Goal: Information Seeking & Learning: Learn about a topic

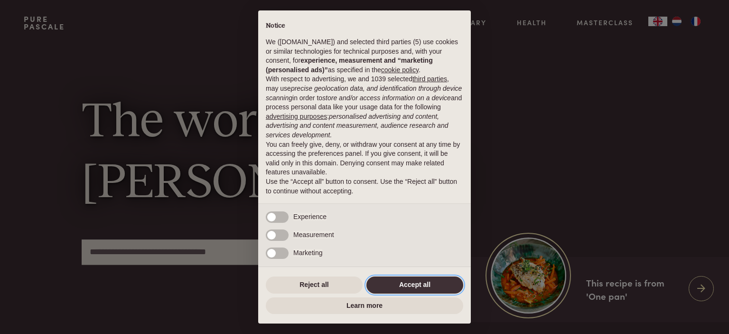
click at [420, 286] on button "Accept all" at bounding box center [414, 284] width 97 height 17
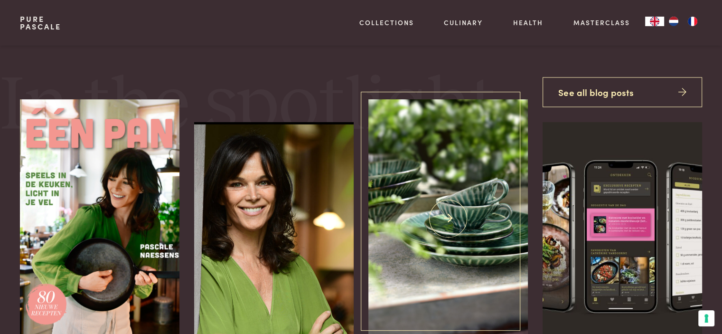
scroll to position [304, 0]
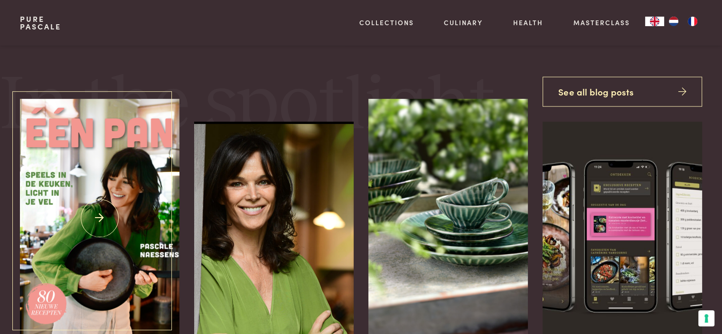
click at [118, 248] on img at bounding box center [99, 218] width 159 height 239
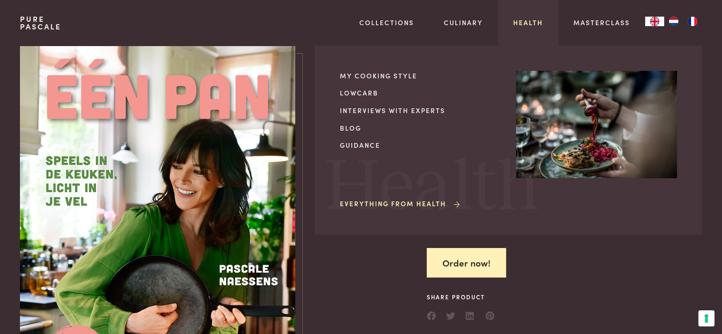
click at [526, 23] on link "Health" at bounding box center [528, 23] width 30 height 10
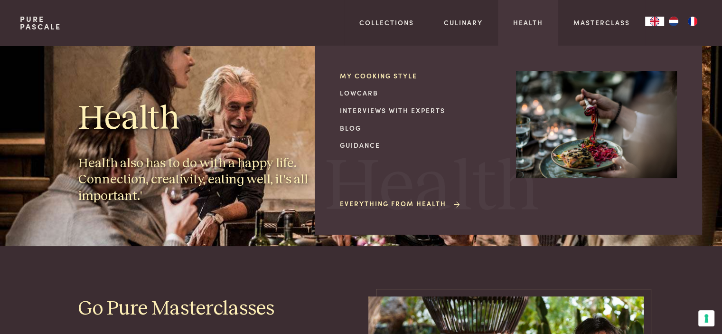
click at [411, 74] on link "My cooking style" at bounding box center [420, 76] width 161 height 10
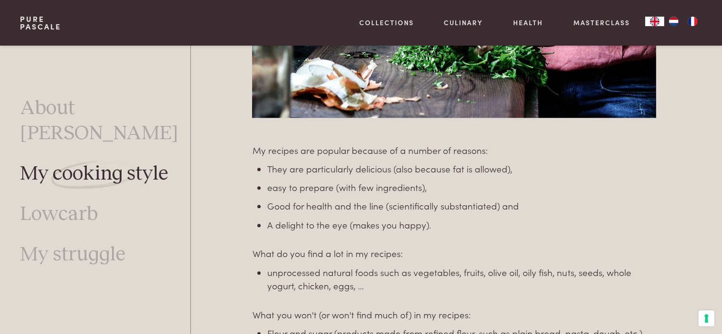
scroll to position [587, 0]
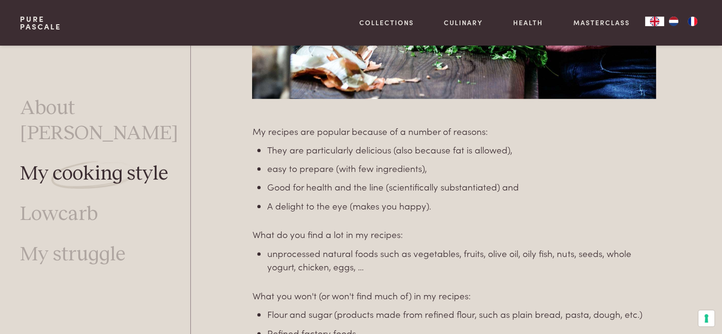
click at [696, 18] on img "FR" at bounding box center [692, 21] width 11 height 9
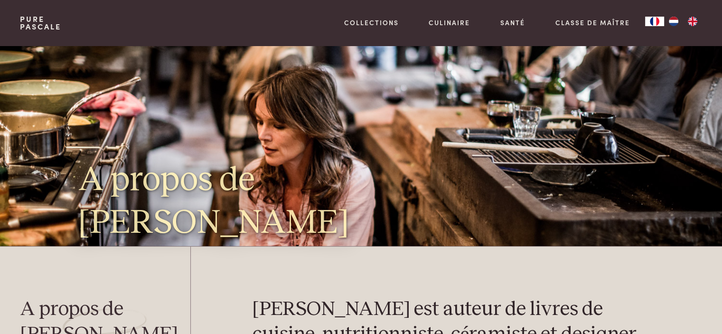
click at [657, 24] on img "FR" at bounding box center [654, 21] width 11 height 9
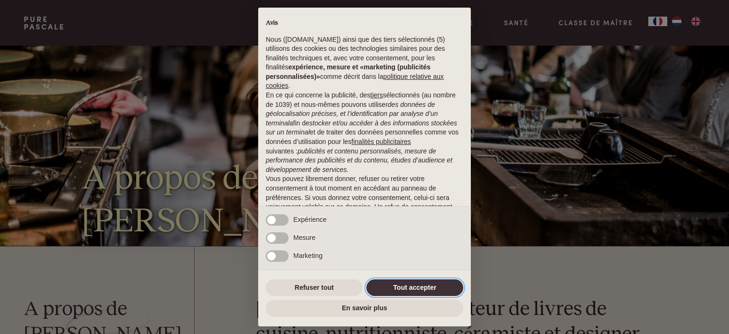
click at [418, 288] on button "Tout accepter" at bounding box center [414, 287] width 97 height 17
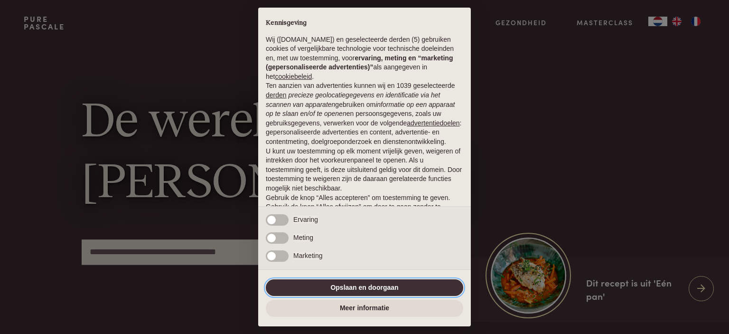
click at [332, 283] on button "Opslaan en doorgaan" at bounding box center [364, 287] width 197 height 17
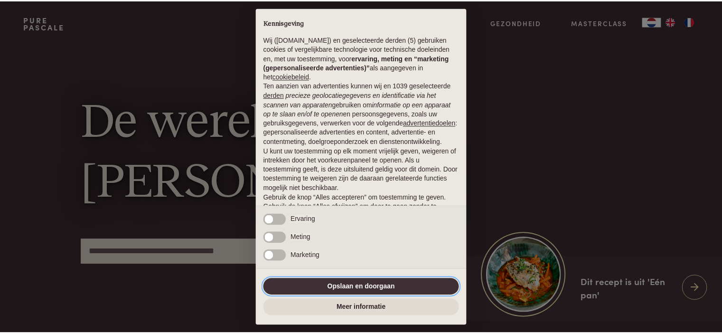
scroll to position [47, 0]
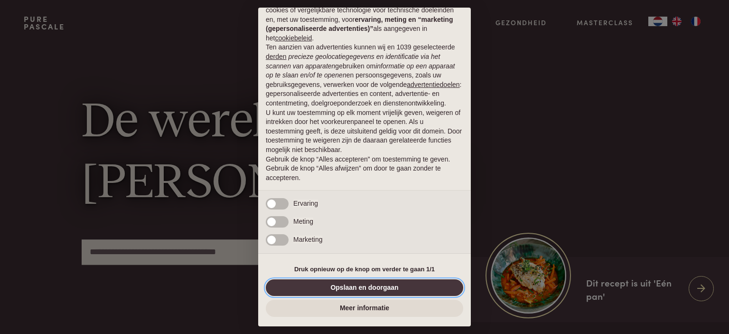
click at [353, 285] on button "Opslaan en doorgaan" at bounding box center [364, 287] width 197 height 17
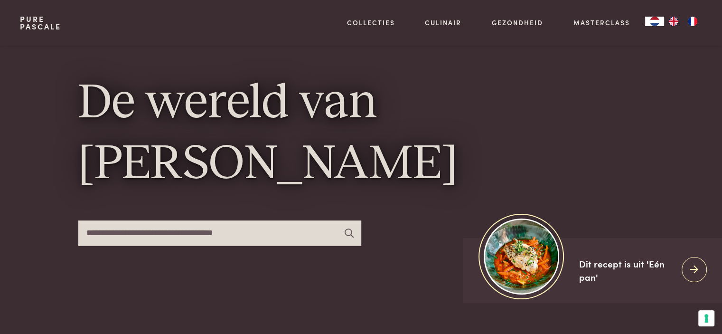
scroll to position [38, 0]
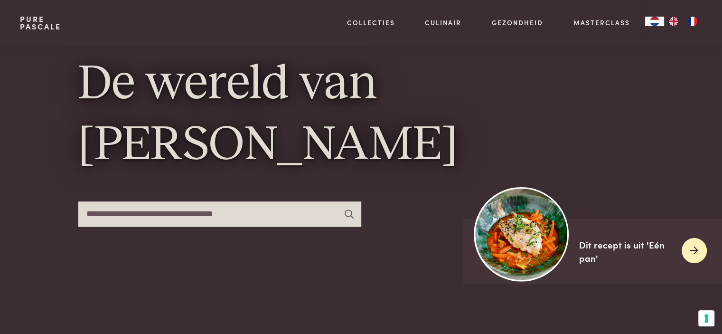
click at [689, 248] on div at bounding box center [693, 250] width 25 height 25
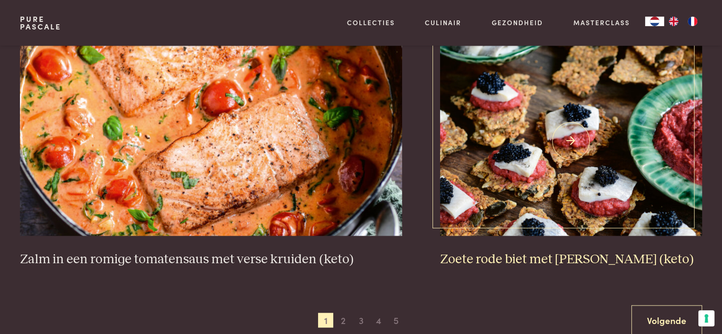
scroll to position [1727, 0]
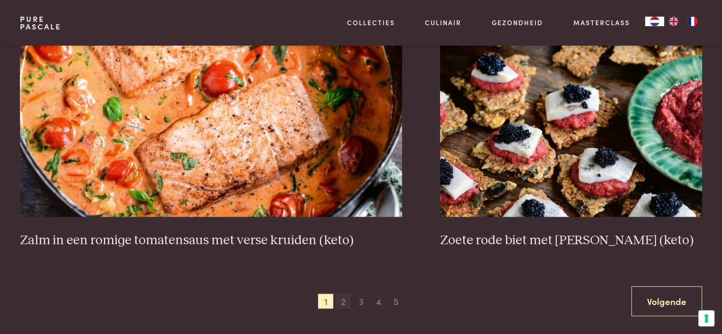
click at [345, 298] on span "2" at bounding box center [342, 300] width 15 height 15
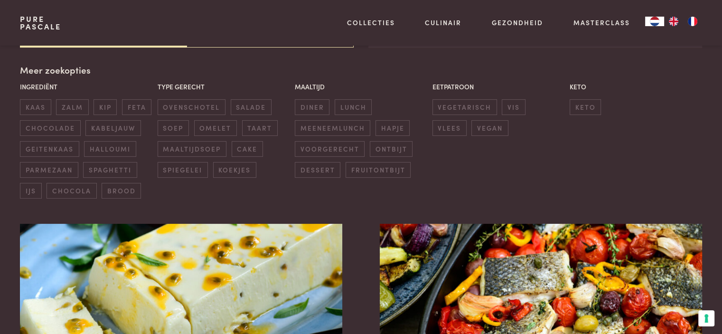
scroll to position [218, 0]
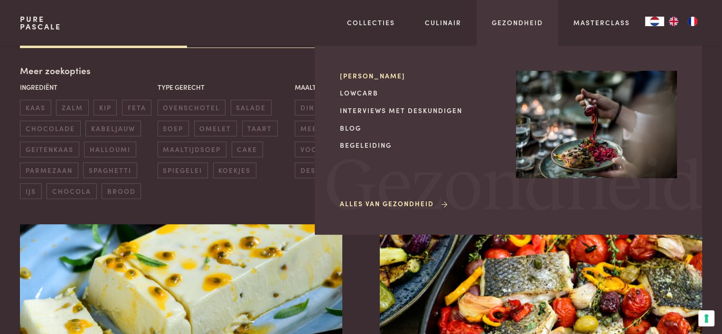
click at [376, 73] on link "[PERSON_NAME]" at bounding box center [420, 76] width 161 height 10
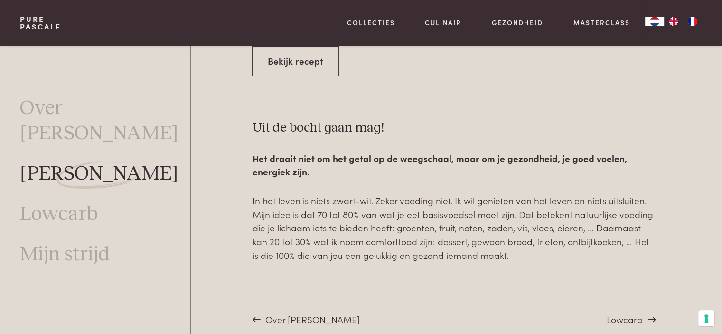
scroll to position [3454, 0]
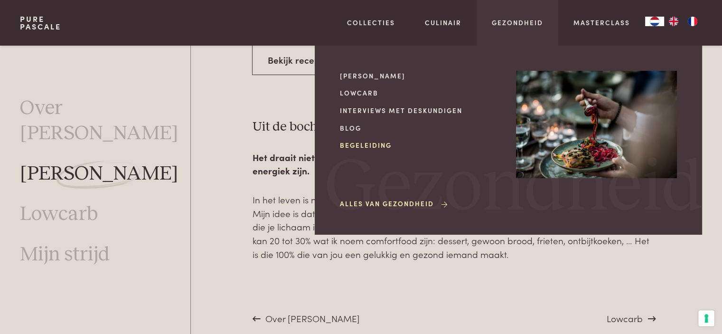
click at [355, 141] on link "Begeleiding" at bounding box center [420, 145] width 161 height 10
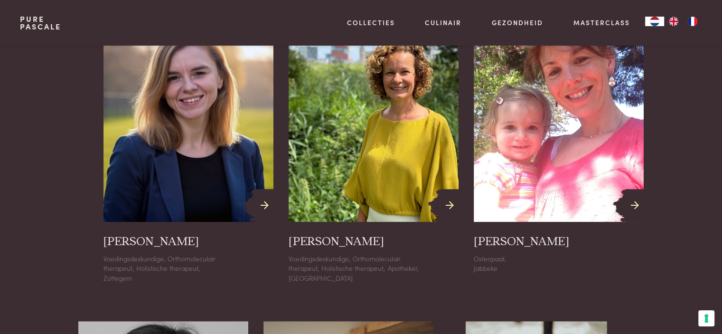
scroll to position [702, 0]
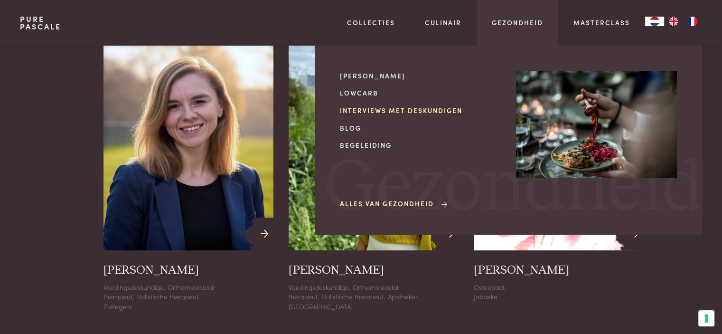
click at [373, 112] on link "Interviews met deskundigen" at bounding box center [420, 110] width 161 height 10
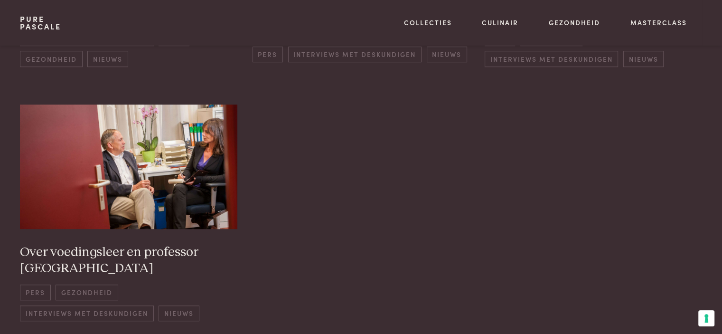
scroll to position [702, 0]
